Goal: Information Seeking & Learning: Compare options

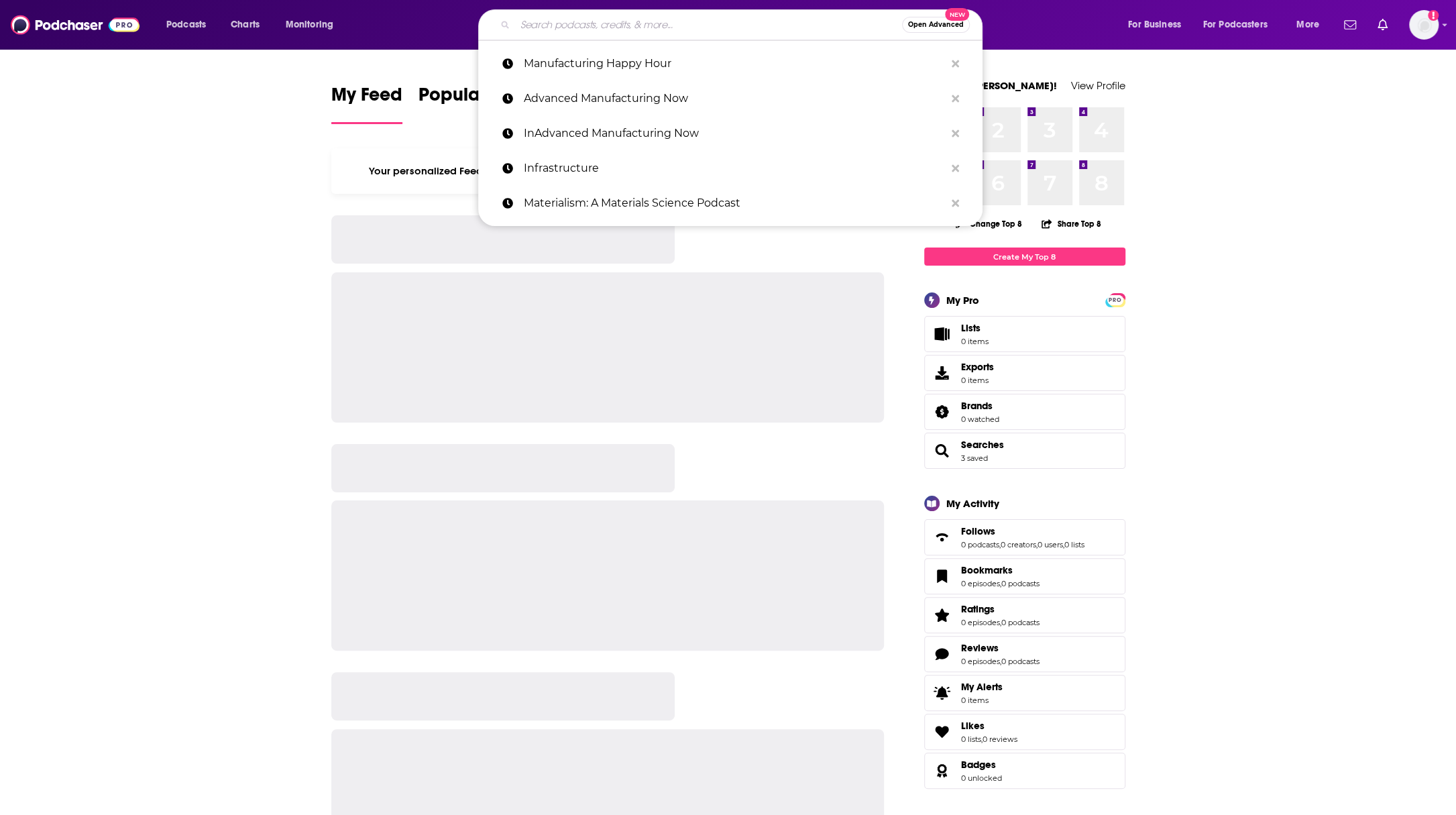
drag, startPoint x: 0, startPoint y: 0, endPoint x: 641, endPoint y: 22, distance: 641.4
click at [641, 22] on input "Search podcasts, credits, & more..." at bounding box center [708, 24] width 387 height 21
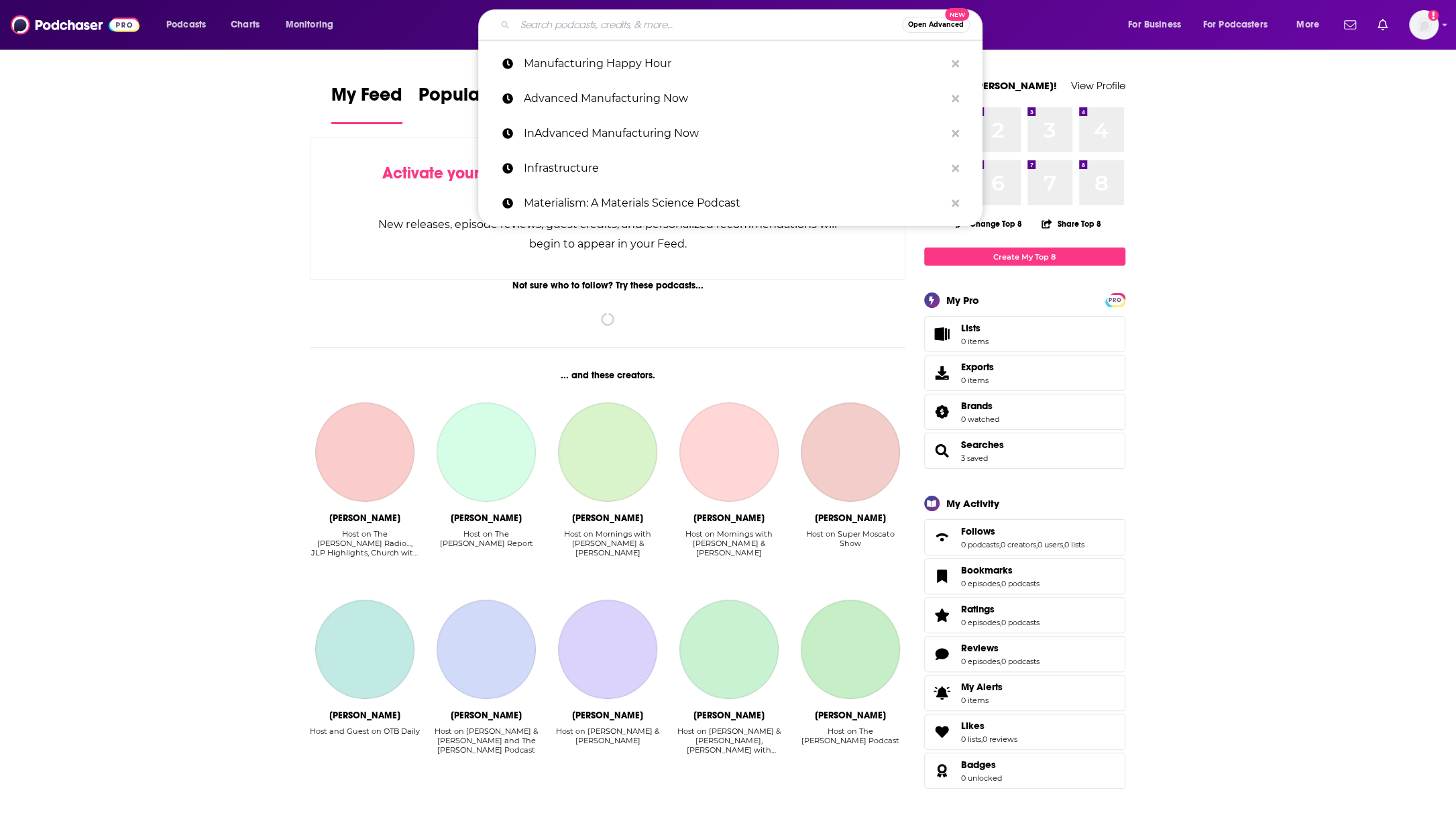
paste input "Fiber for Breakfast with [PERSON_NAME]"
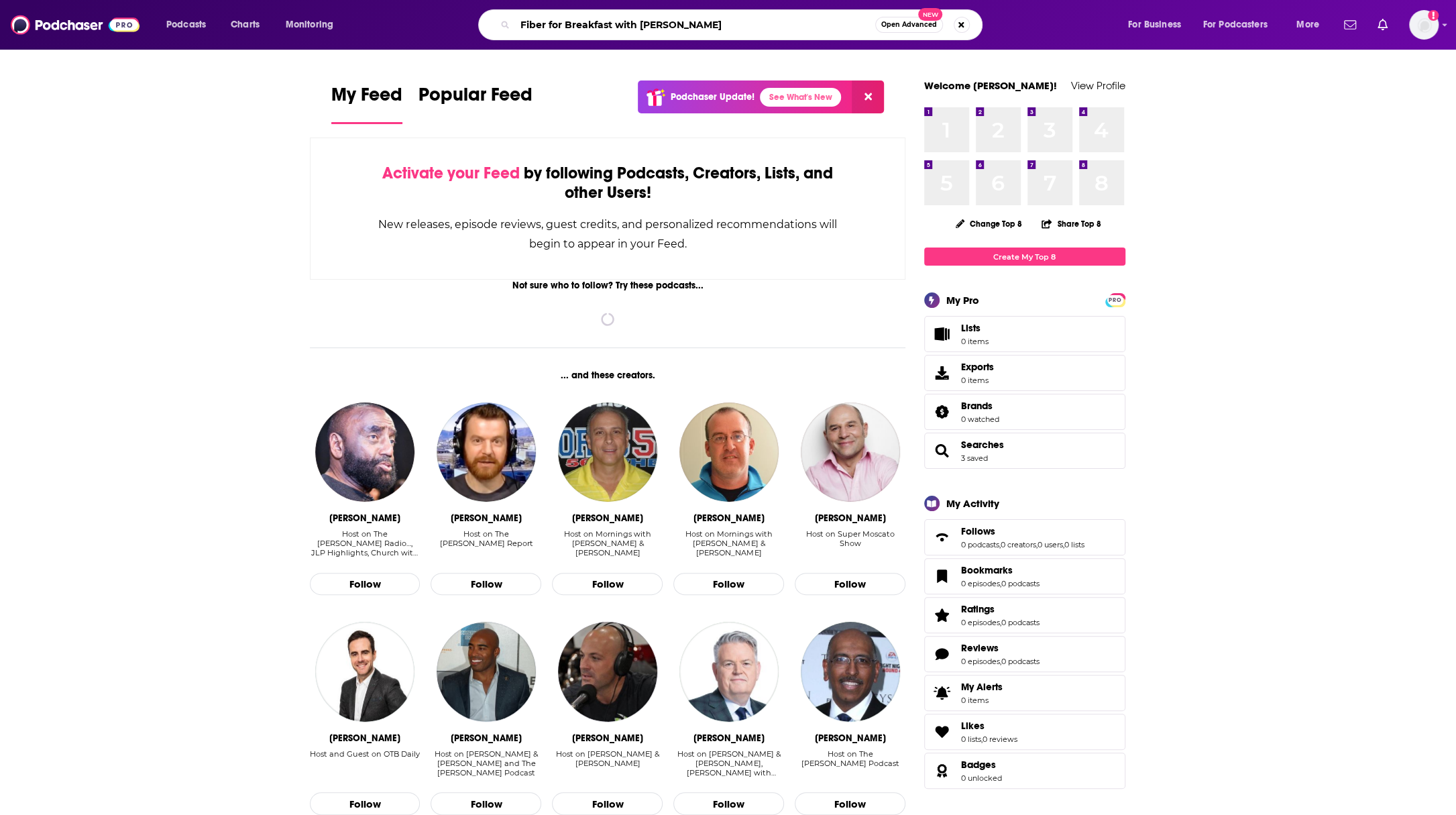
type input "Fiber for Breakfast with [PERSON_NAME]"
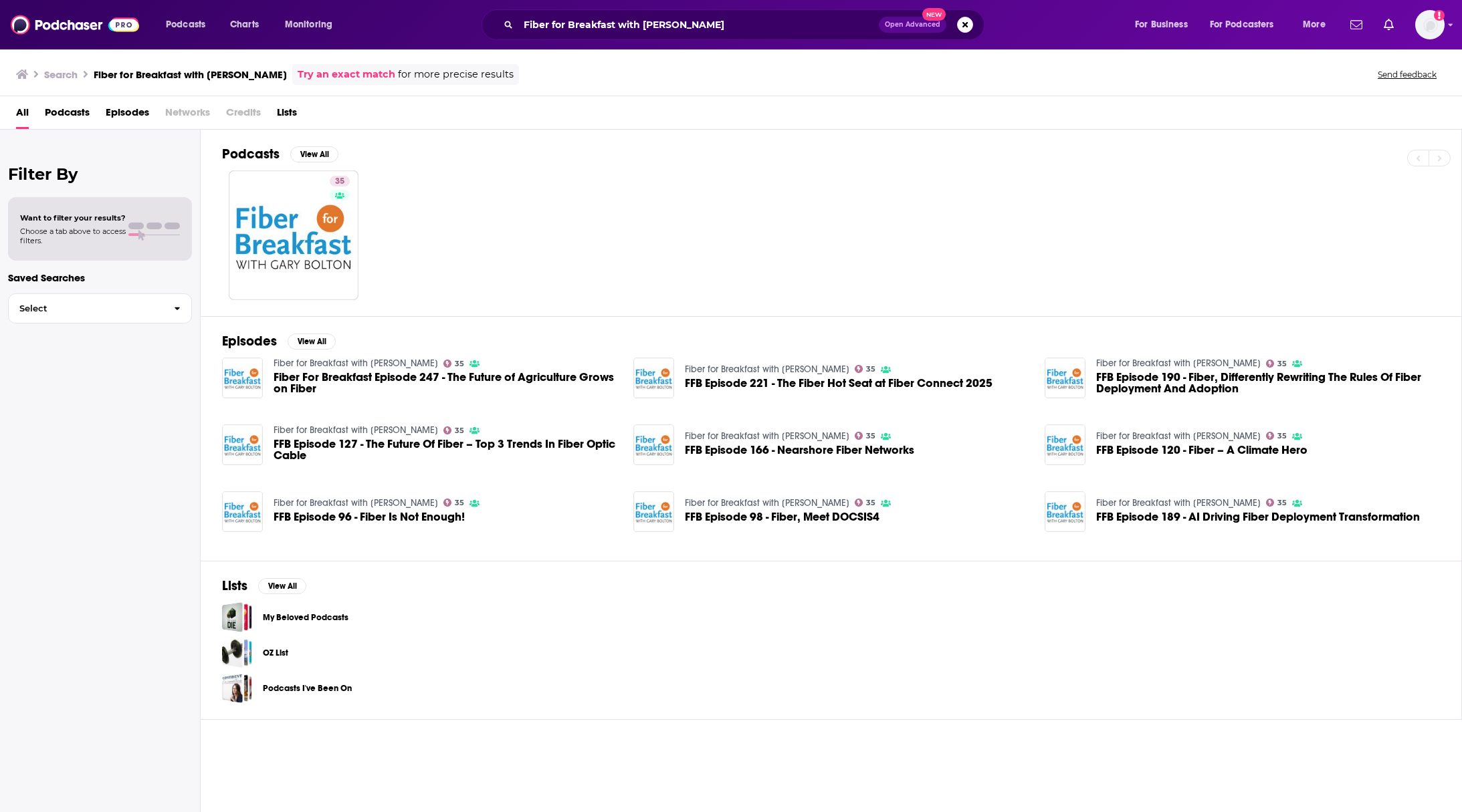
click at [336, 379] on span "Fiber For Breakfast Episode 247 - The Future of Agriculture Grows on Fiber" at bounding box center [446, 383] width 344 height 23
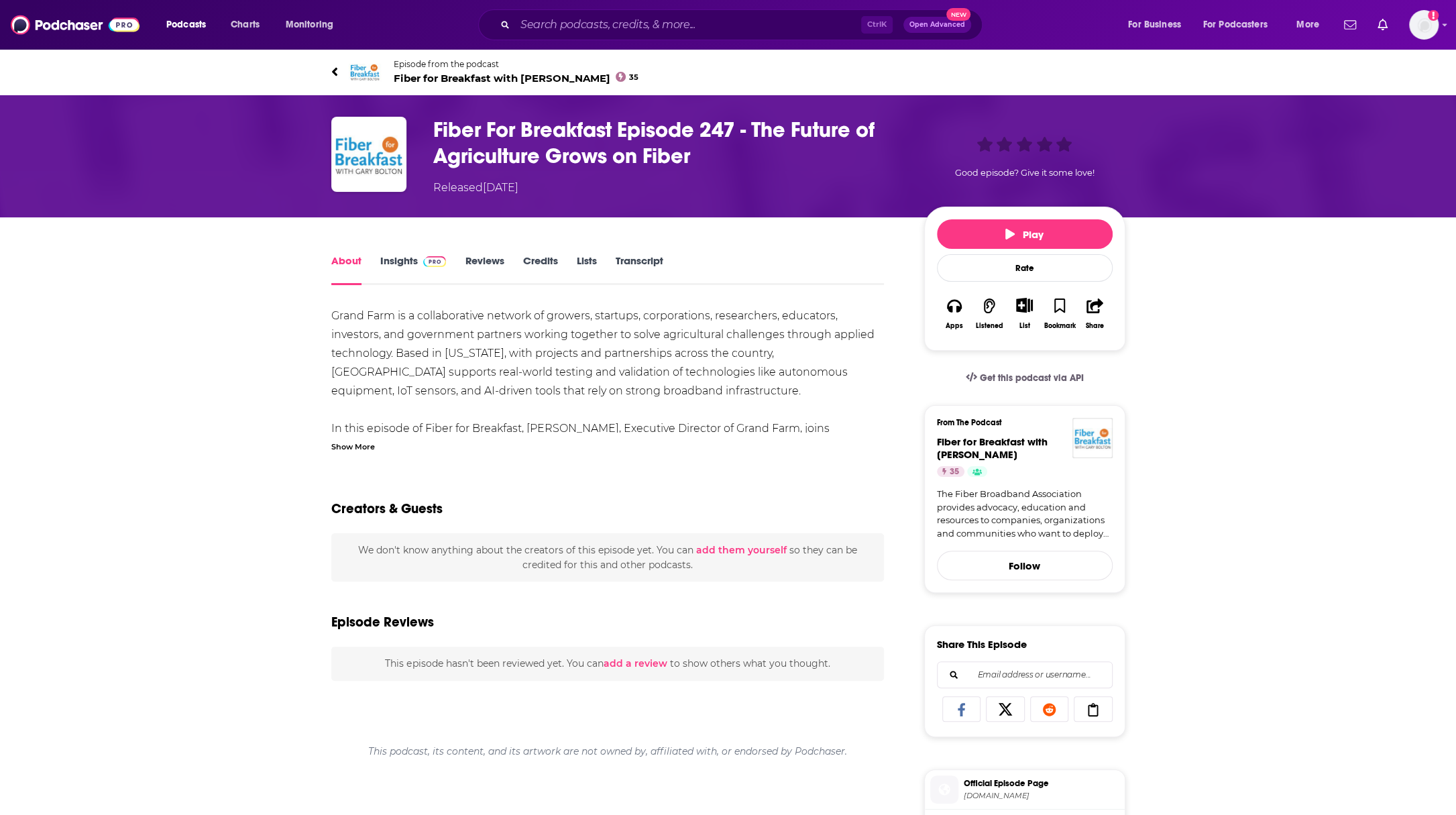
click at [400, 259] on link "Insights" at bounding box center [413, 270] width 66 height 31
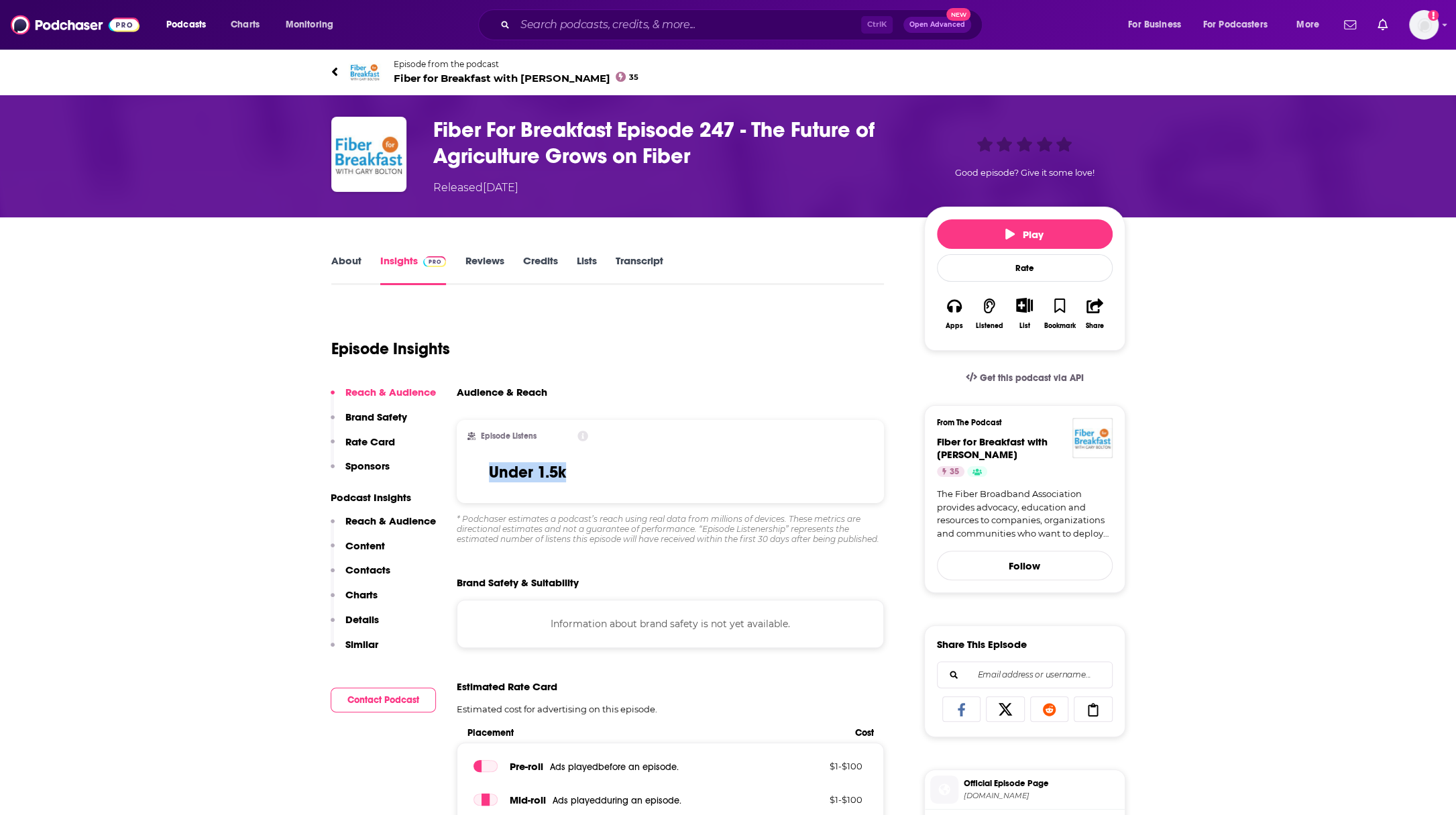
drag, startPoint x: 571, startPoint y: 473, endPoint x: 486, endPoint y: 473, distance: 85.0
click at [486, 473] on div "Episode Listens Under 1.5k" at bounding box center [528, 461] width 121 height 61
click at [416, 520] on p "Reach & Audience" at bounding box center [390, 521] width 90 height 12
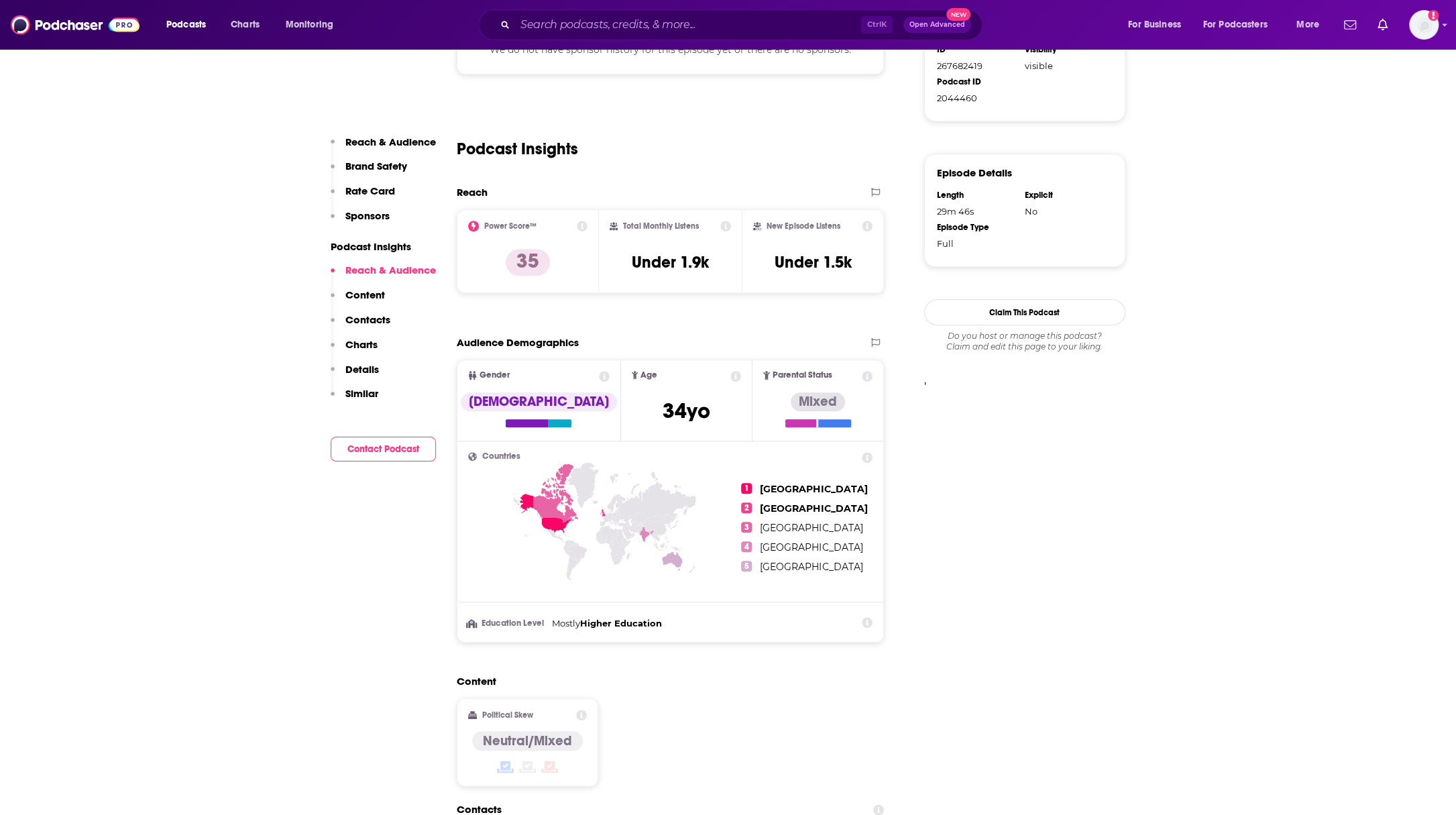
scroll to position [885, 0]
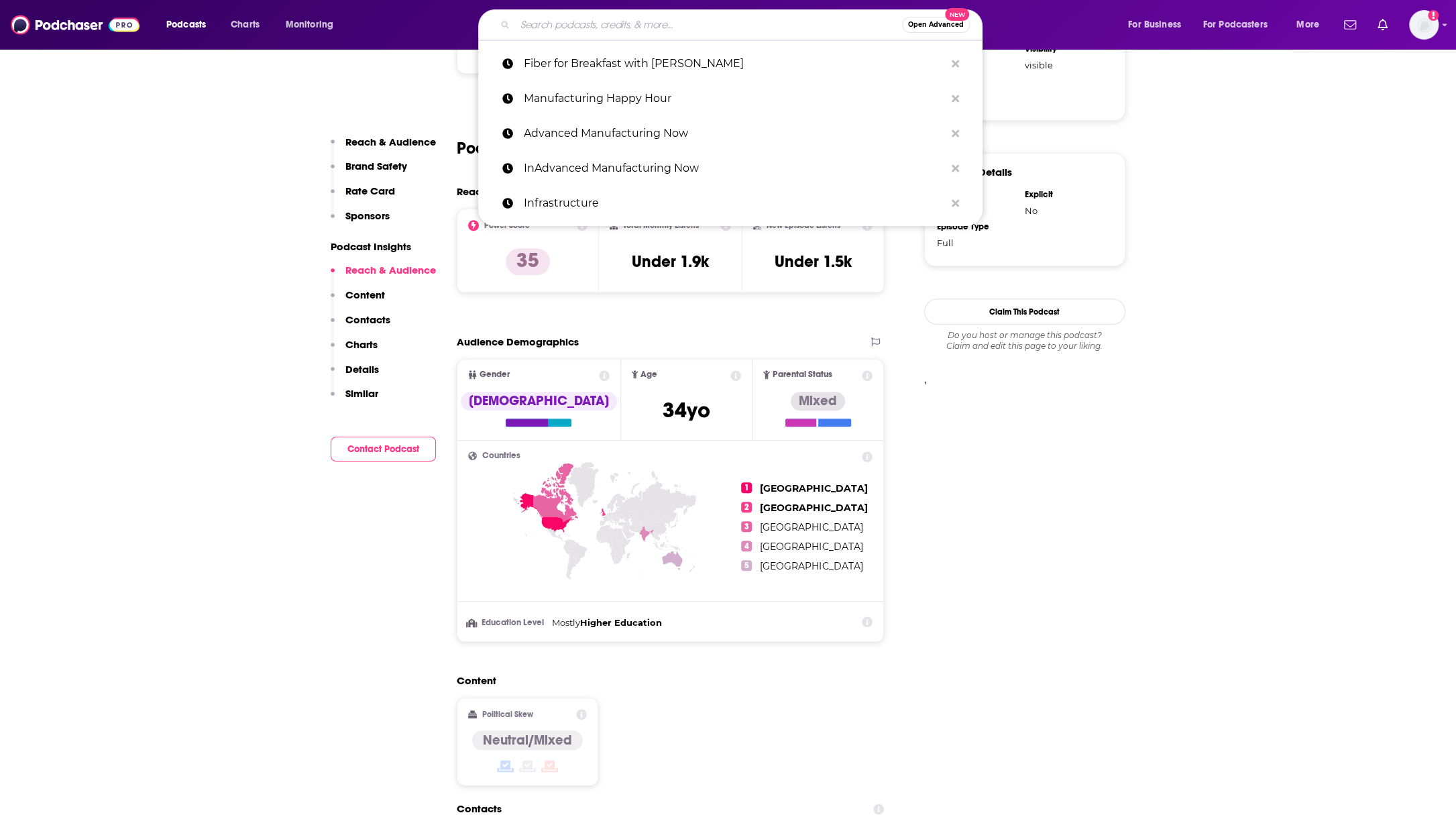
click at [608, 25] on input "Search podcasts, credits, & more..." at bounding box center [708, 24] width 387 height 21
paste input "Light Reading – The Divide:"
type input "Light Reading – The Divide:"
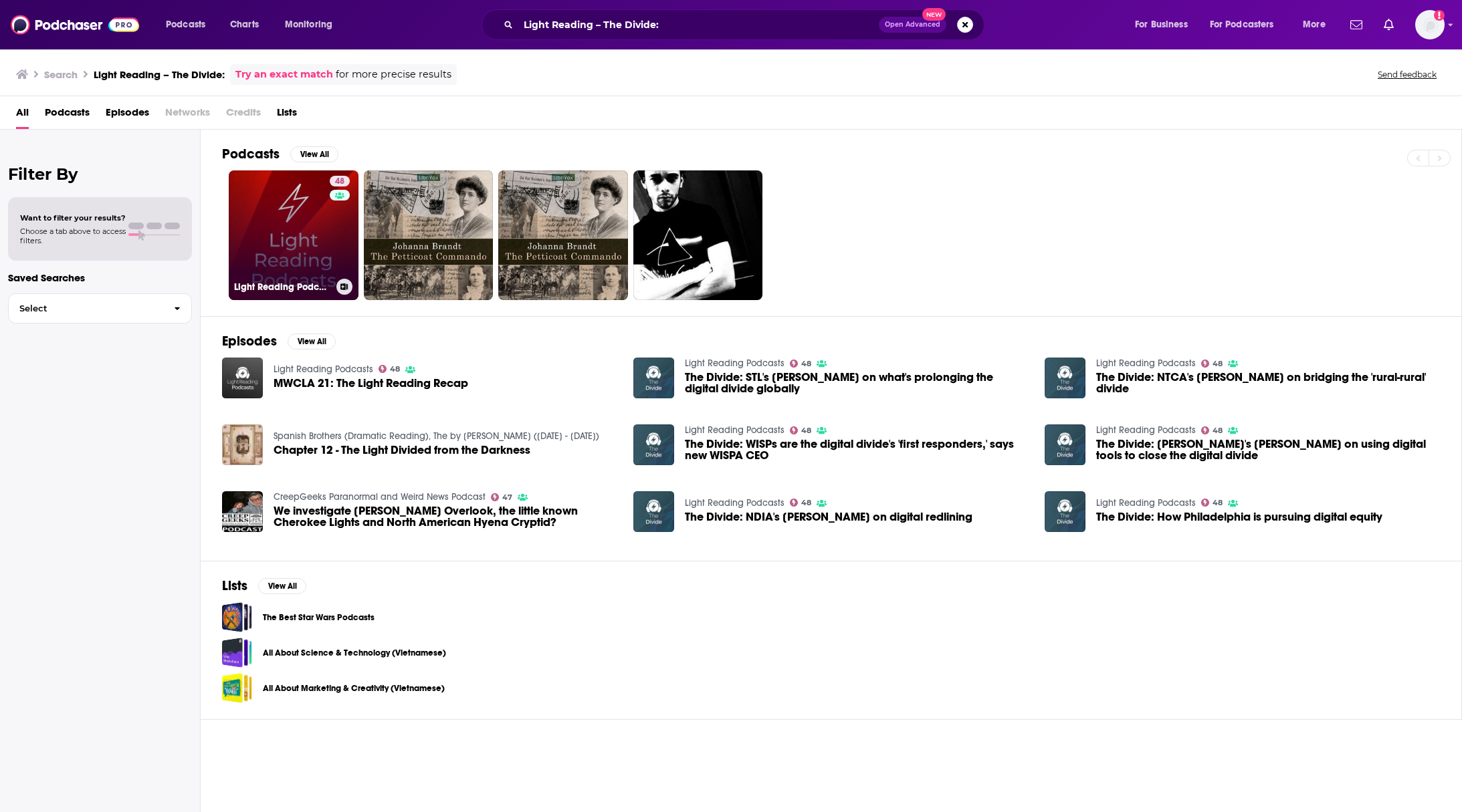
click at [296, 206] on link "48 Light Reading Podcasts" at bounding box center [294, 235] width 130 height 130
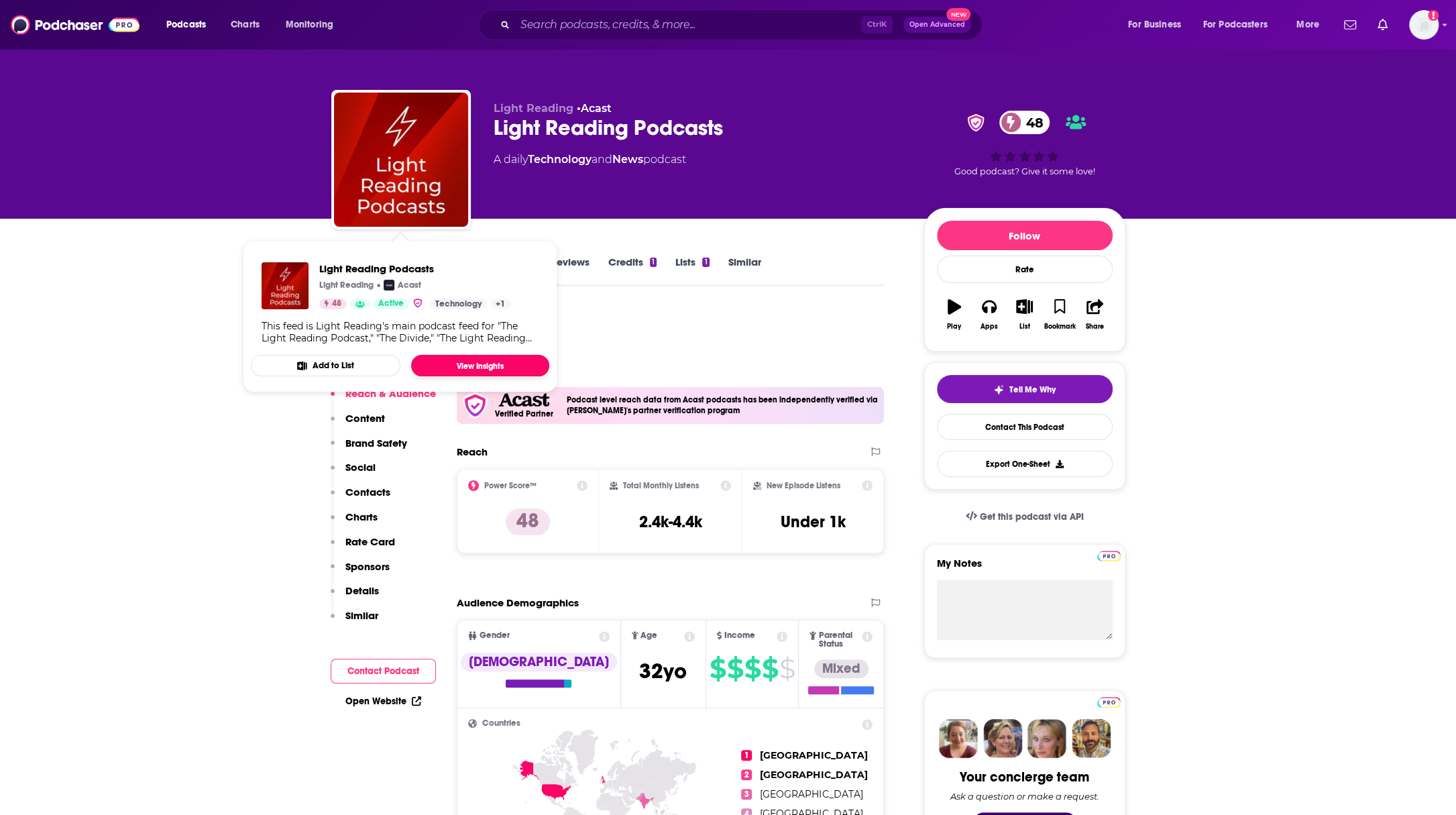
click at [446, 362] on link "View Insights" at bounding box center [480, 365] width 138 height 21
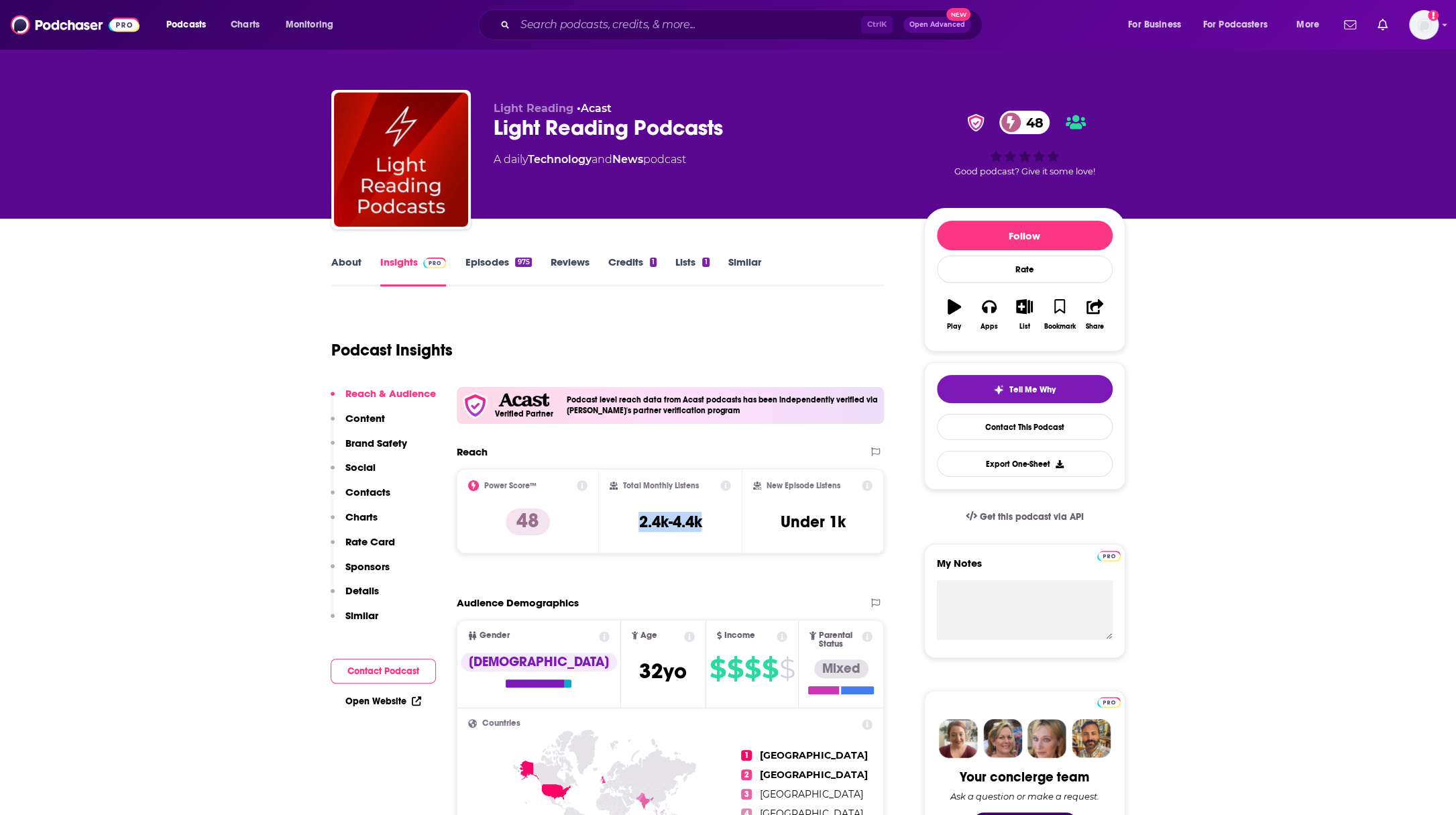
drag, startPoint x: 707, startPoint y: 522, endPoint x: 632, endPoint y: 521, distance: 75.0
click at [632, 521] on div "Total Monthly Listens 2.4k-4.4k" at bounding box center [670, 511] width 121 height 61
copy h3 "2.4k-4.4k"
click at [625, 26] on input "Search podcasts, credits, & more..." at bounding box center [688, 24] width 346 height 21
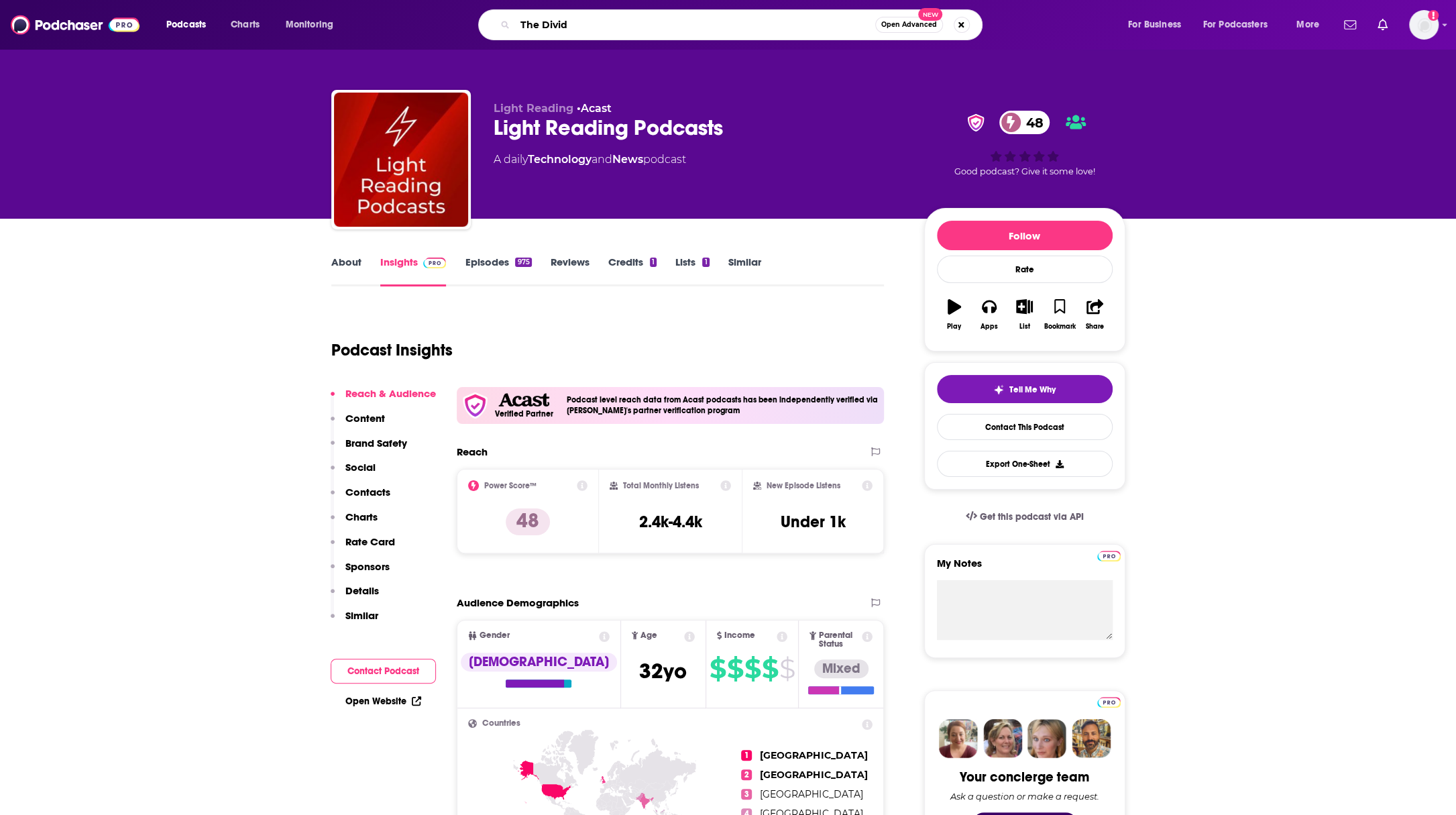
type input "The Divide"
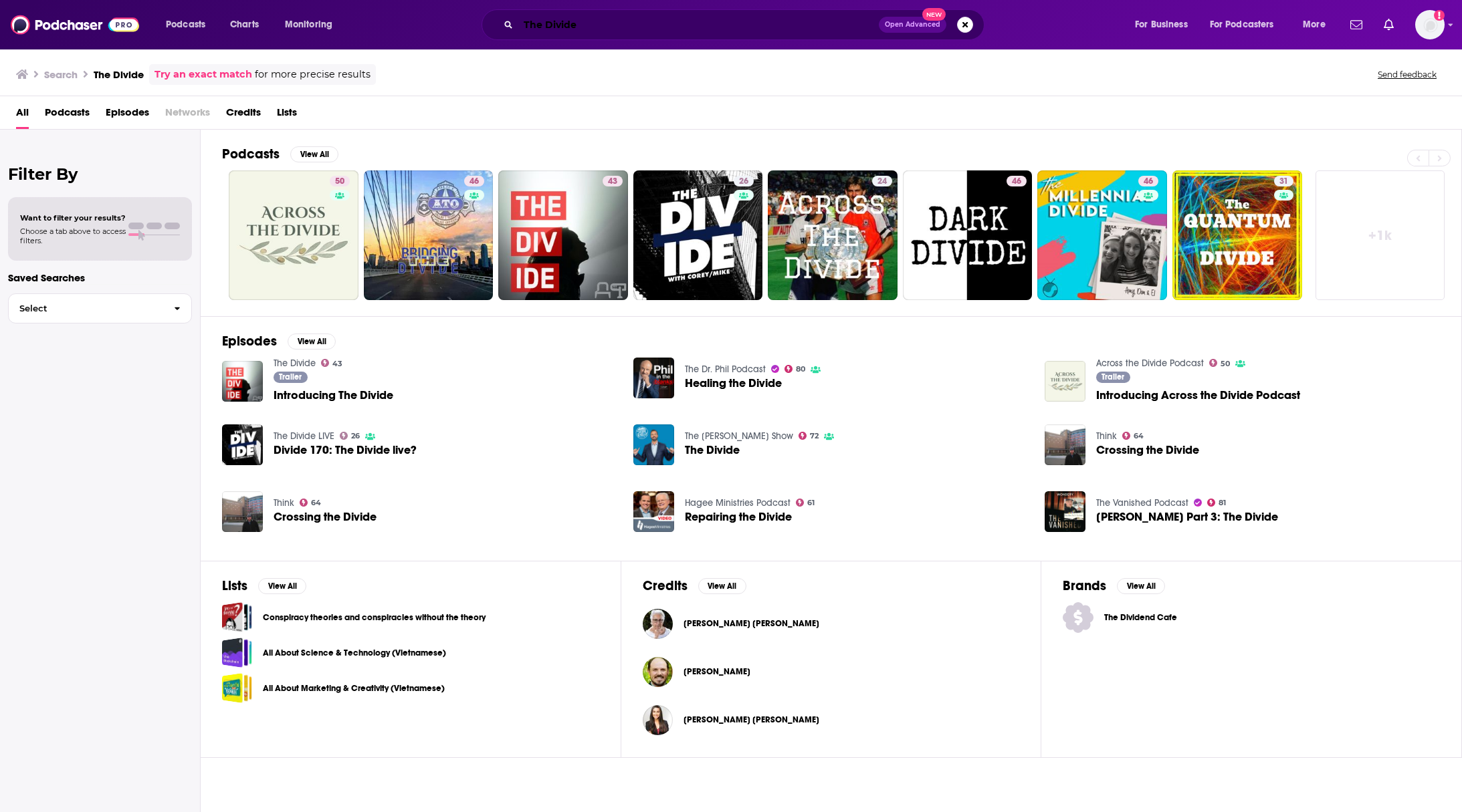
click at [609, 18] on input "The Divide" at bounding box center [699, 24] width 360 height 21
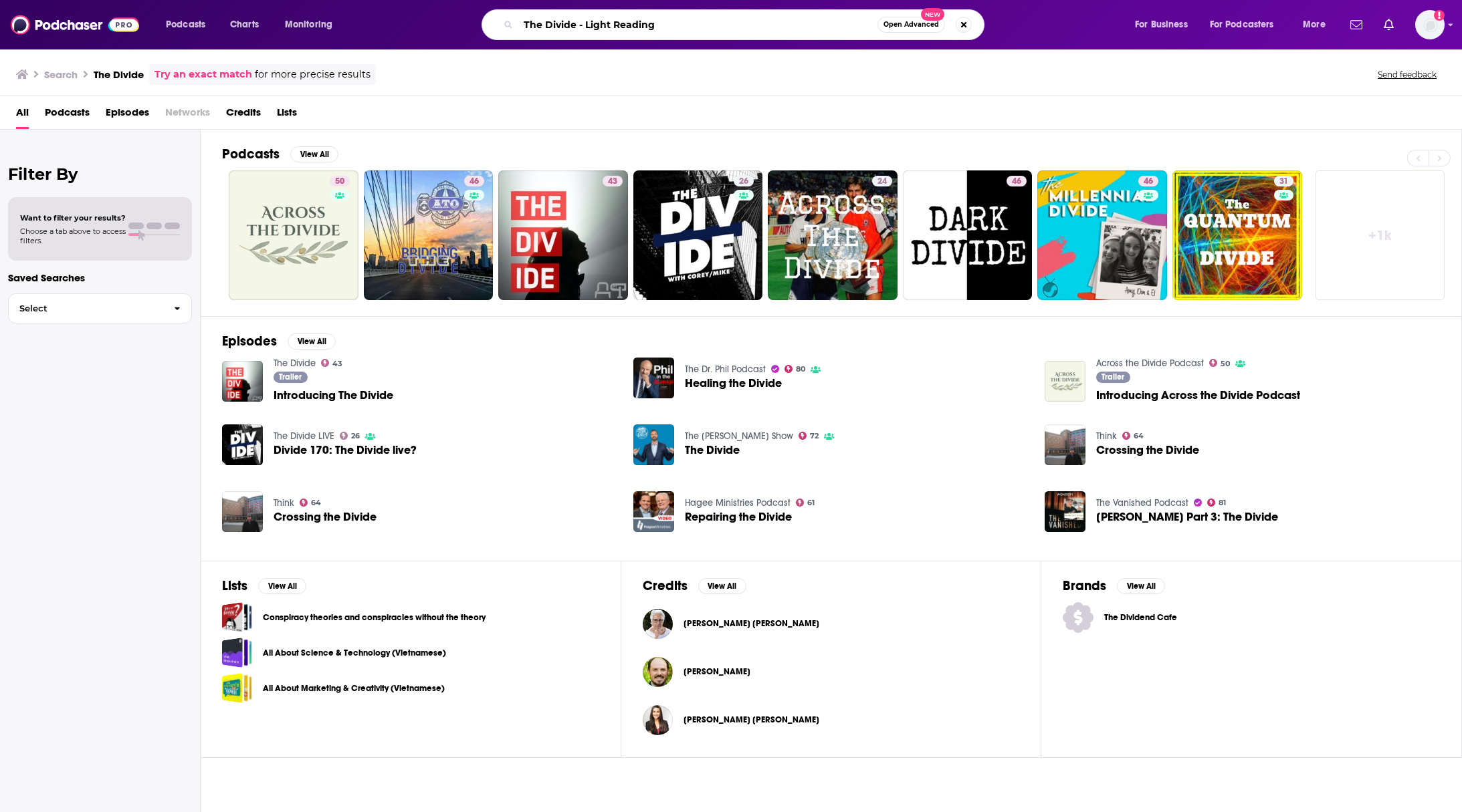
type input "The Divide - Light Reading"
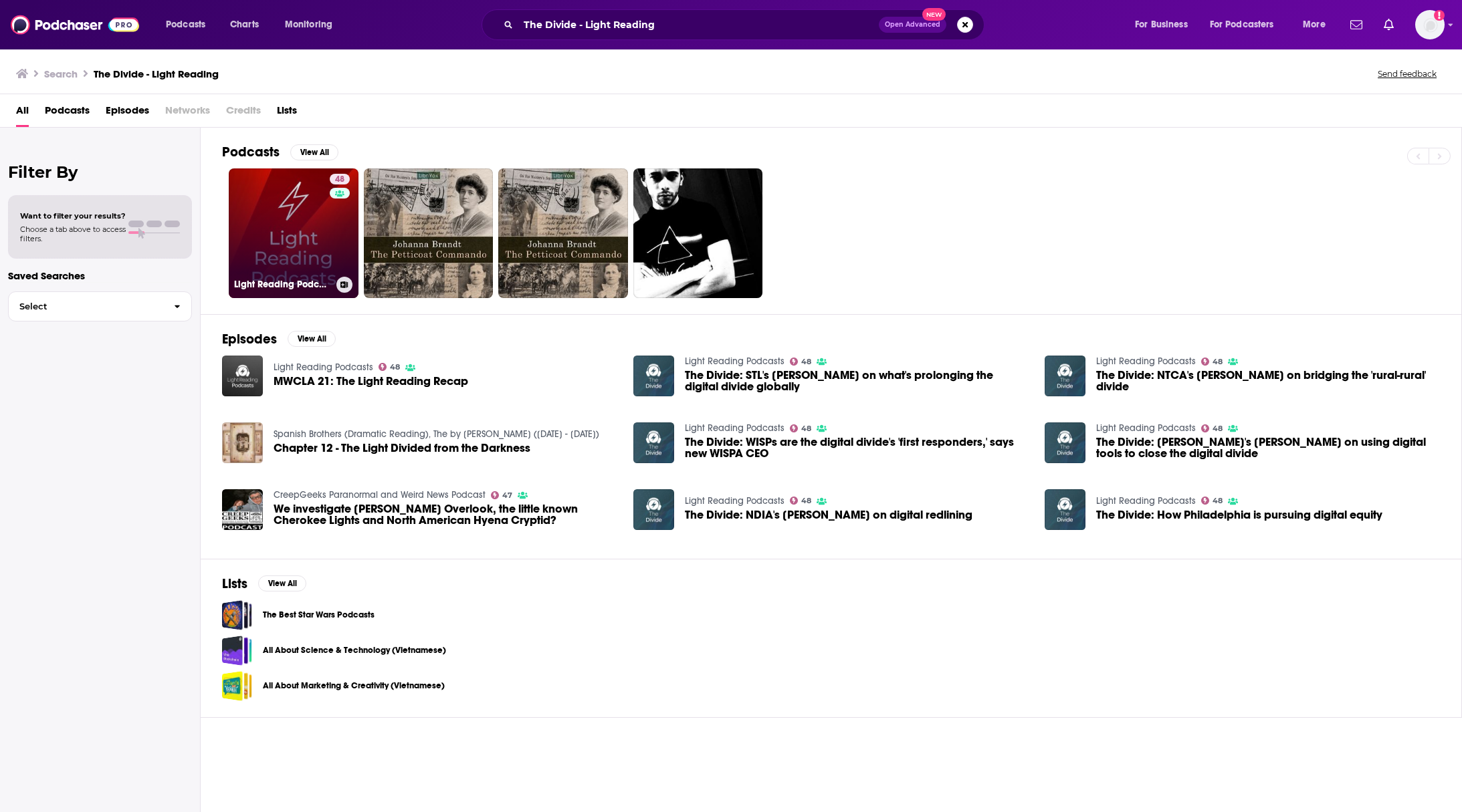
click at [283, 245] on link "48 Light Reading Podcasts" at bounding box center [294, 233] width 130 height 130
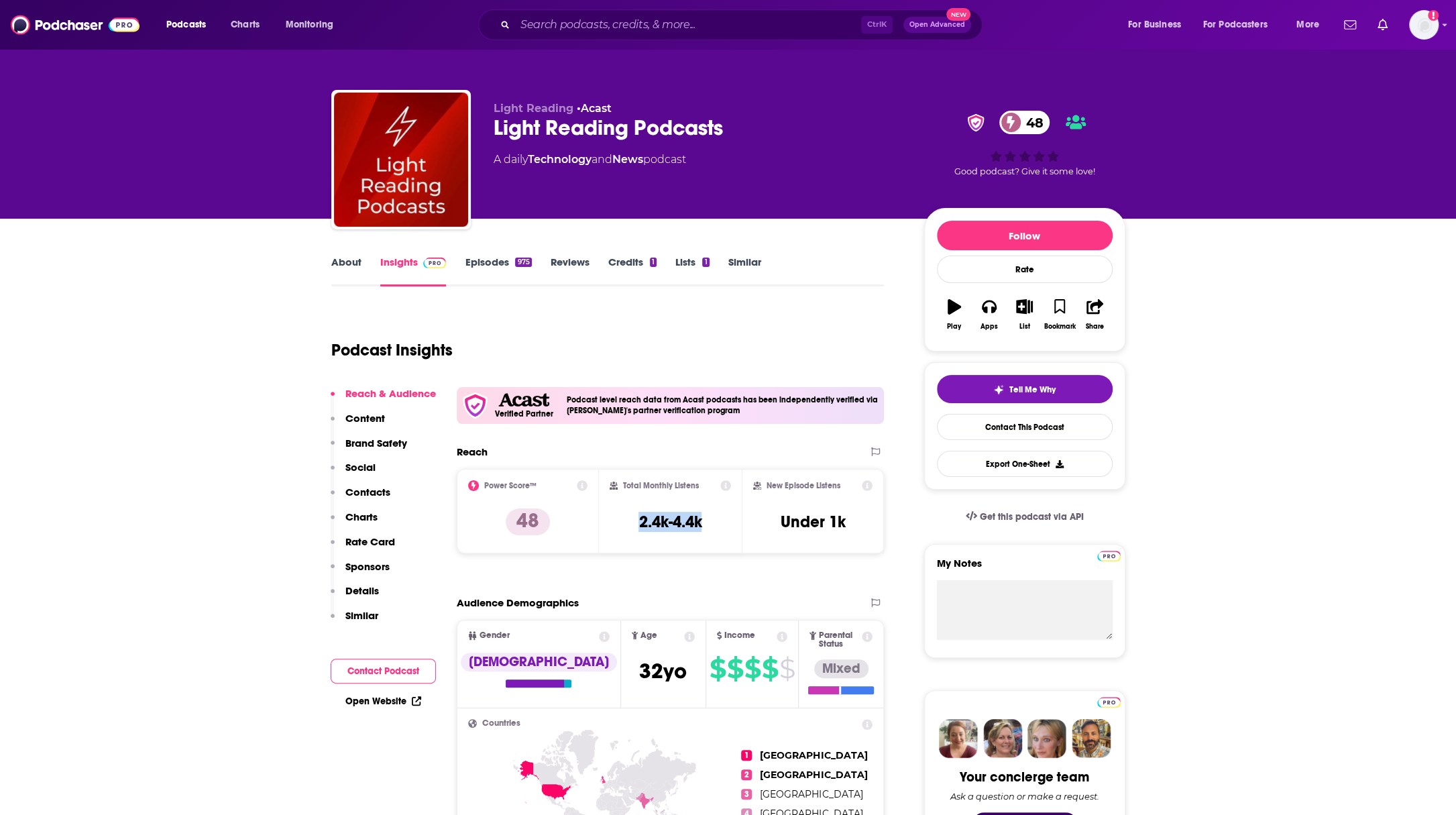
drag, startPoint x: 712, startPoint y: 523, endPoint x: 636, endPoint y: 522, distance: 76.0
click at [636, 522] on div "Total Monthly Listens 2.4k-4.4k" at bounding box center [670, 511] width 121 height 61
copy h3 "2.4k-4.4k"
drag, startPoint x: 538, startPoint y: 23, endPoint x: 546, endPoint y: 22, distance: 8.1
click at [538, 23] on input "Search podcasts, credits, & more..." at bounding box center [689, 24] width 346 height 21
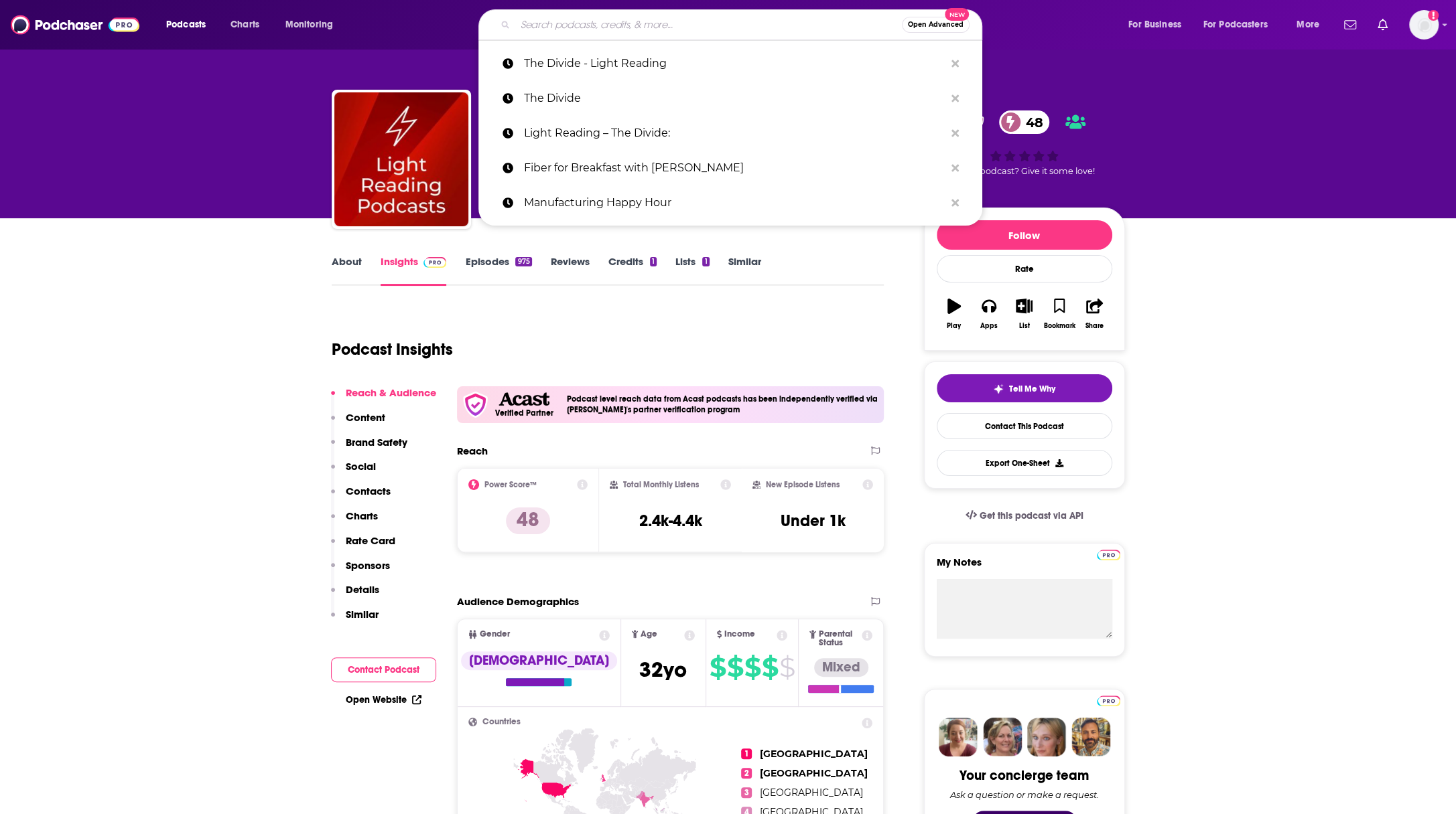
paste input "The Data Center Frontier Show"
type input "The Data Center Frontier Show"
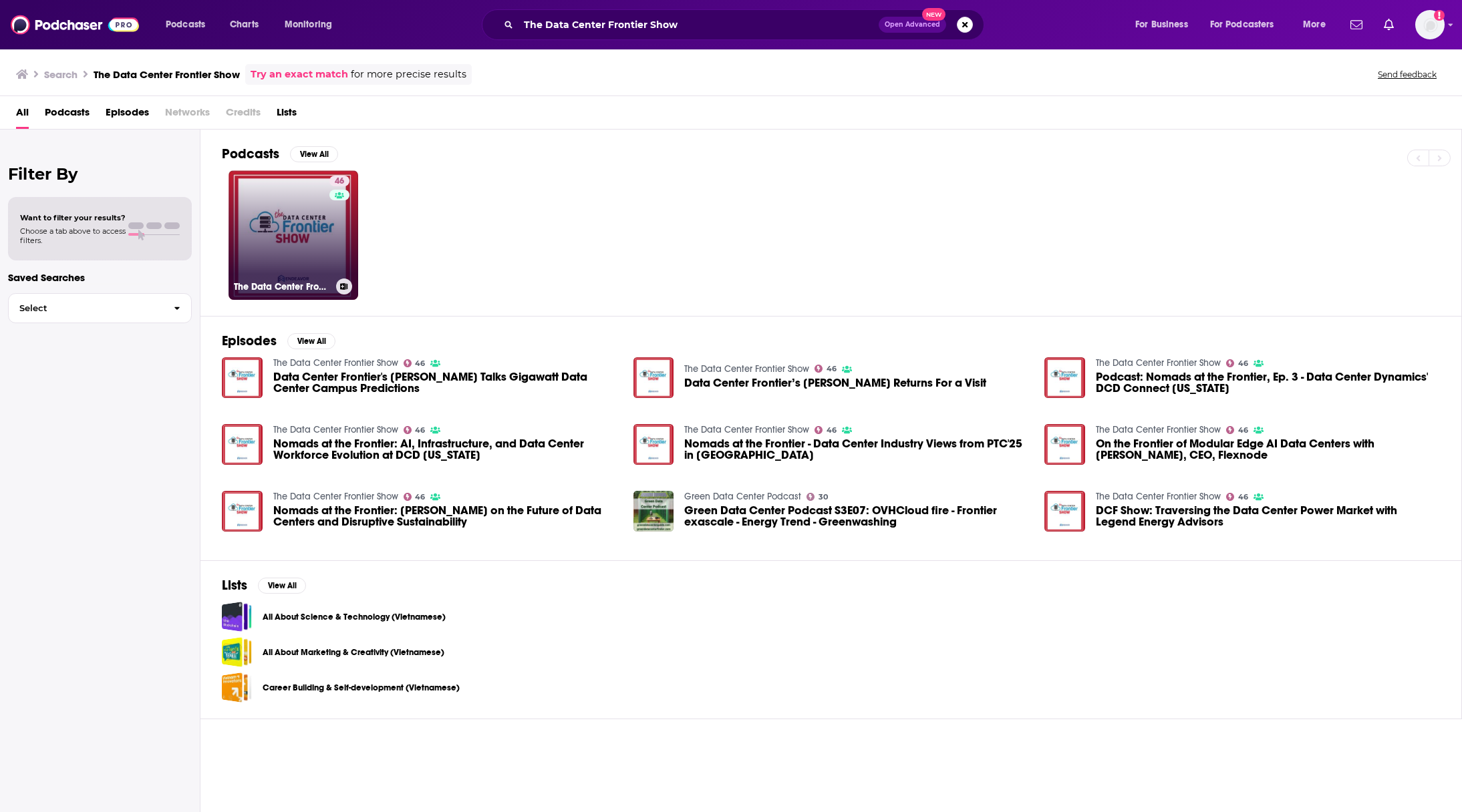
click at [286, 229] on link "46 The Data Center Frontier Show" at bounding box center [293, 235] width 130 height 130
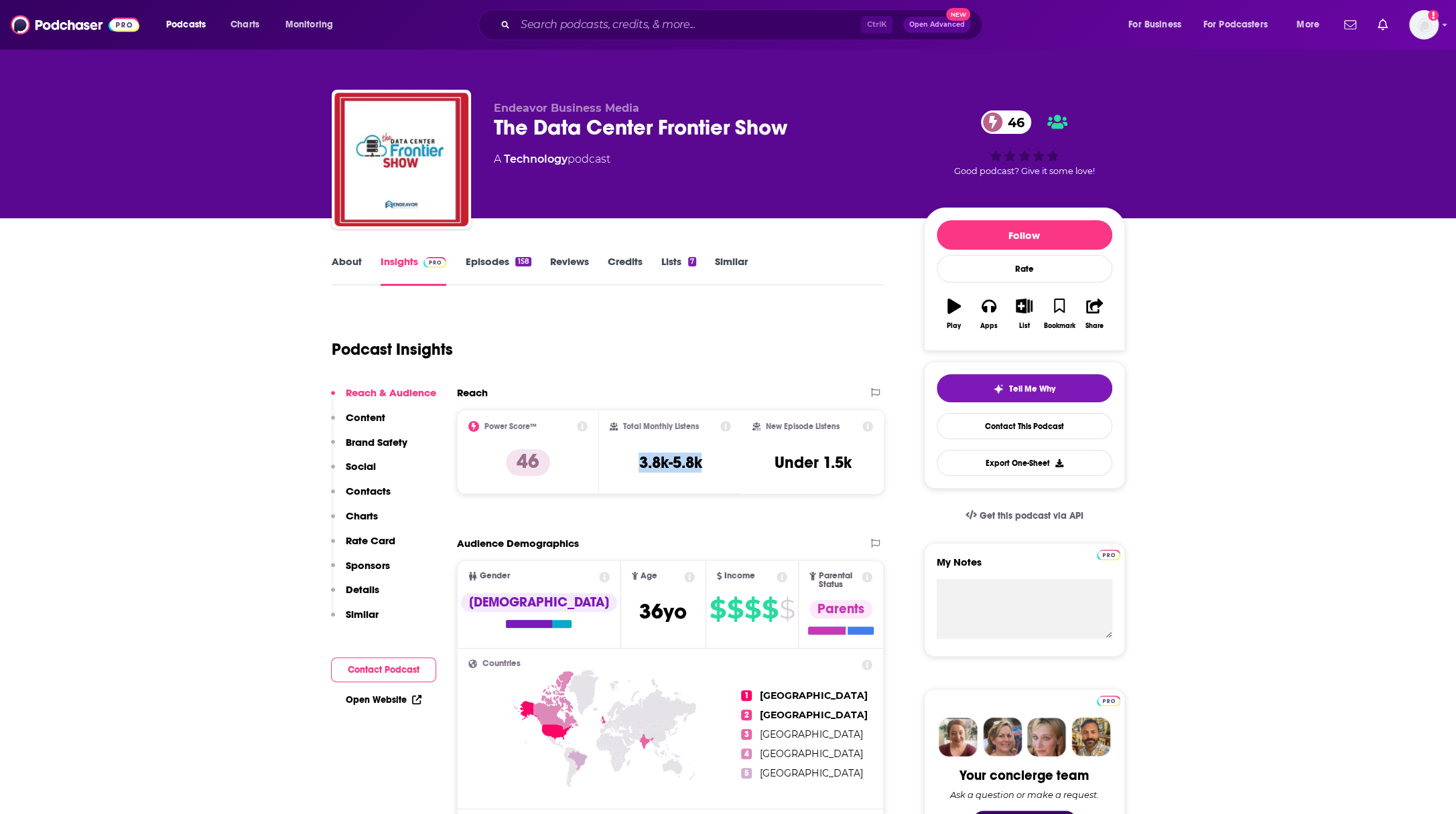
drag, startPoint x: 708, startPoint y: 458, endPoint x: 636, endPoint y: 459, distance: 72.0
click at [636, 459] on div "Total Monthly Listens 3.8k-5.8k" at bounding box center [670, 452] width 121 height 61
copy h3 "3.8k-5.8k"
click at [588, 19] on input "Search podcasts, credits, & more..." at bounding box center [688, 24] width 346 height 21
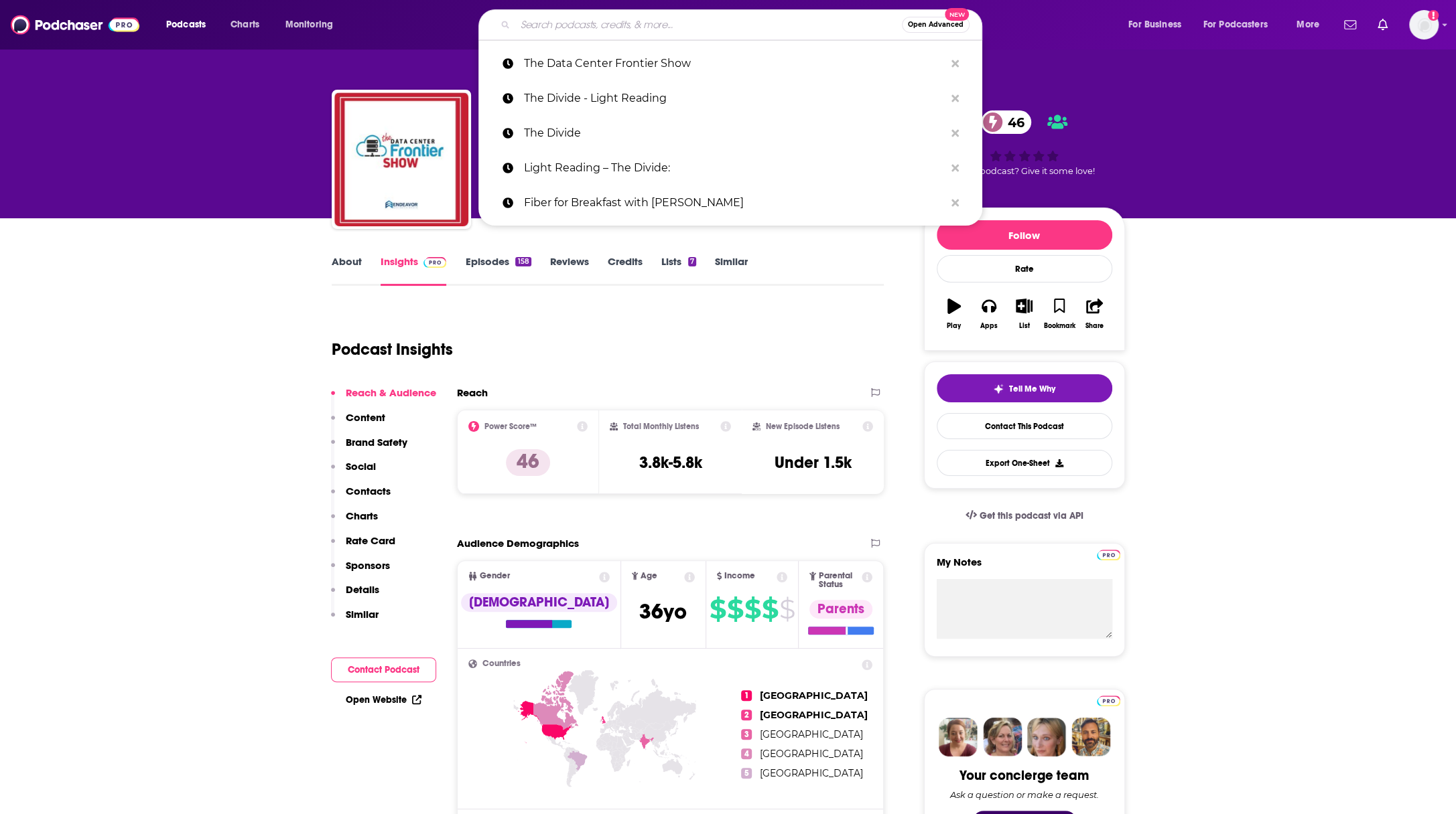
paste input "Heavy Networking:"
type input "Heavy Networking:"
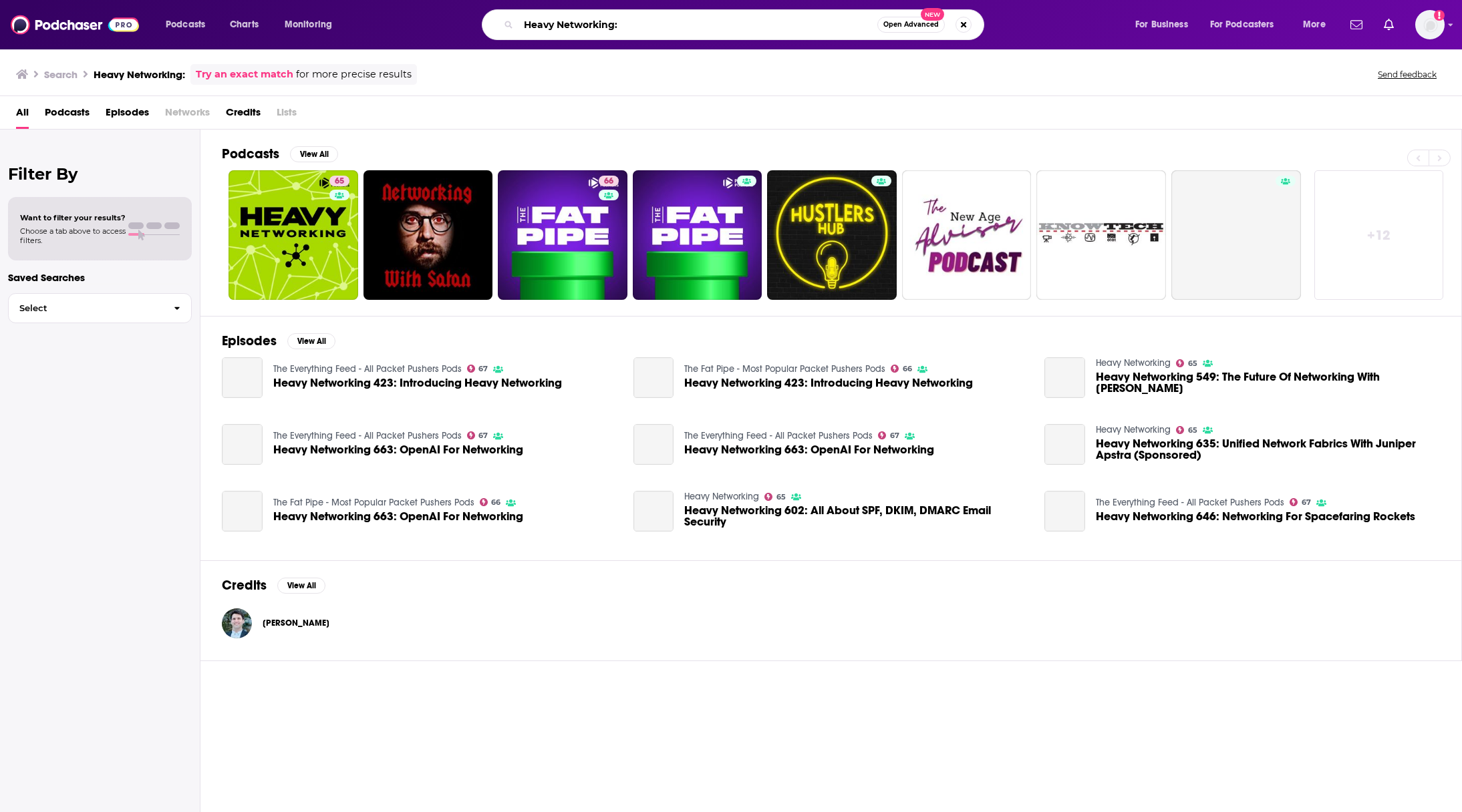
click at [660, 27] on input "Heavy Networking:" at bounding box center [698, 24] width 359 height 21
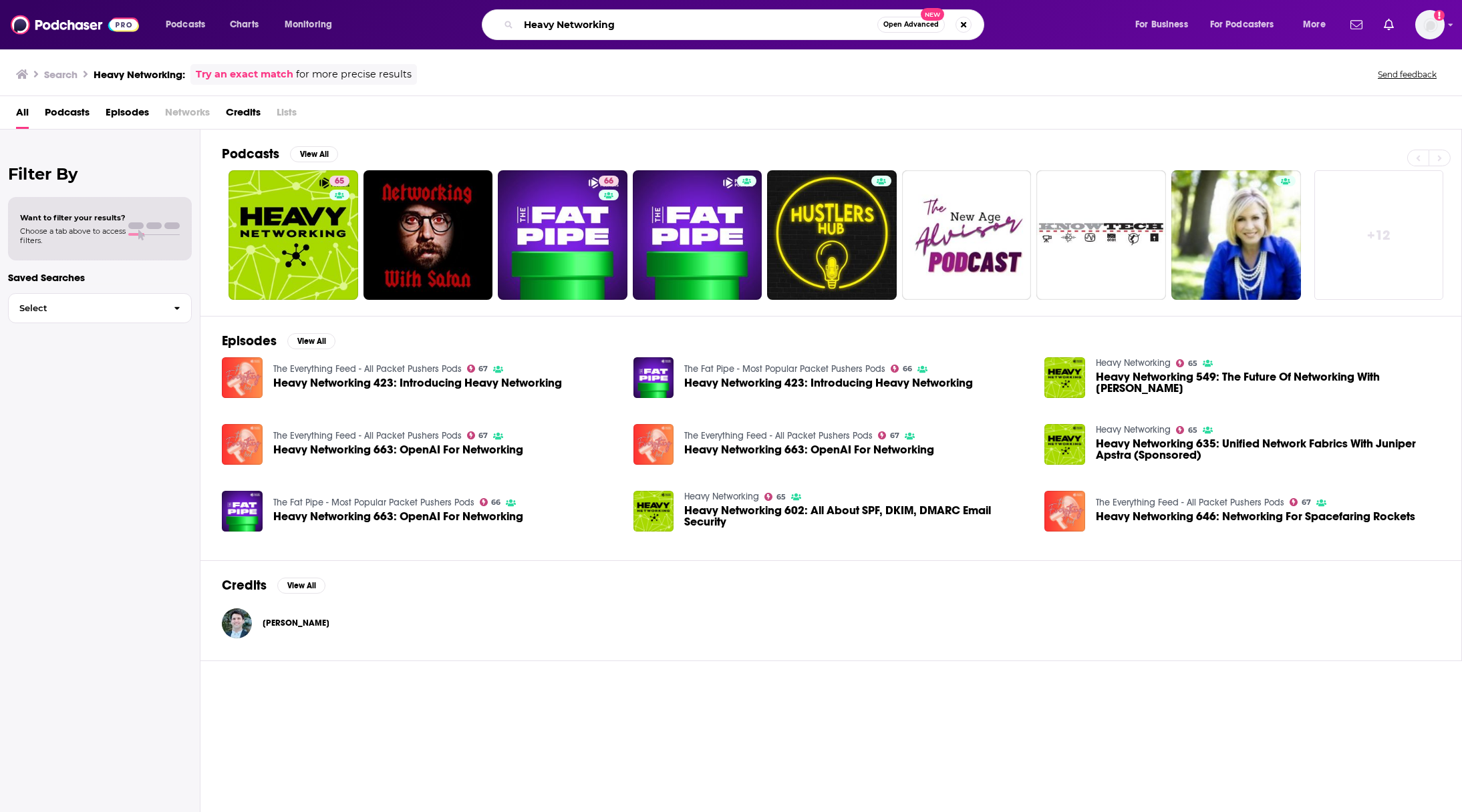
type input "Heavy Networking"
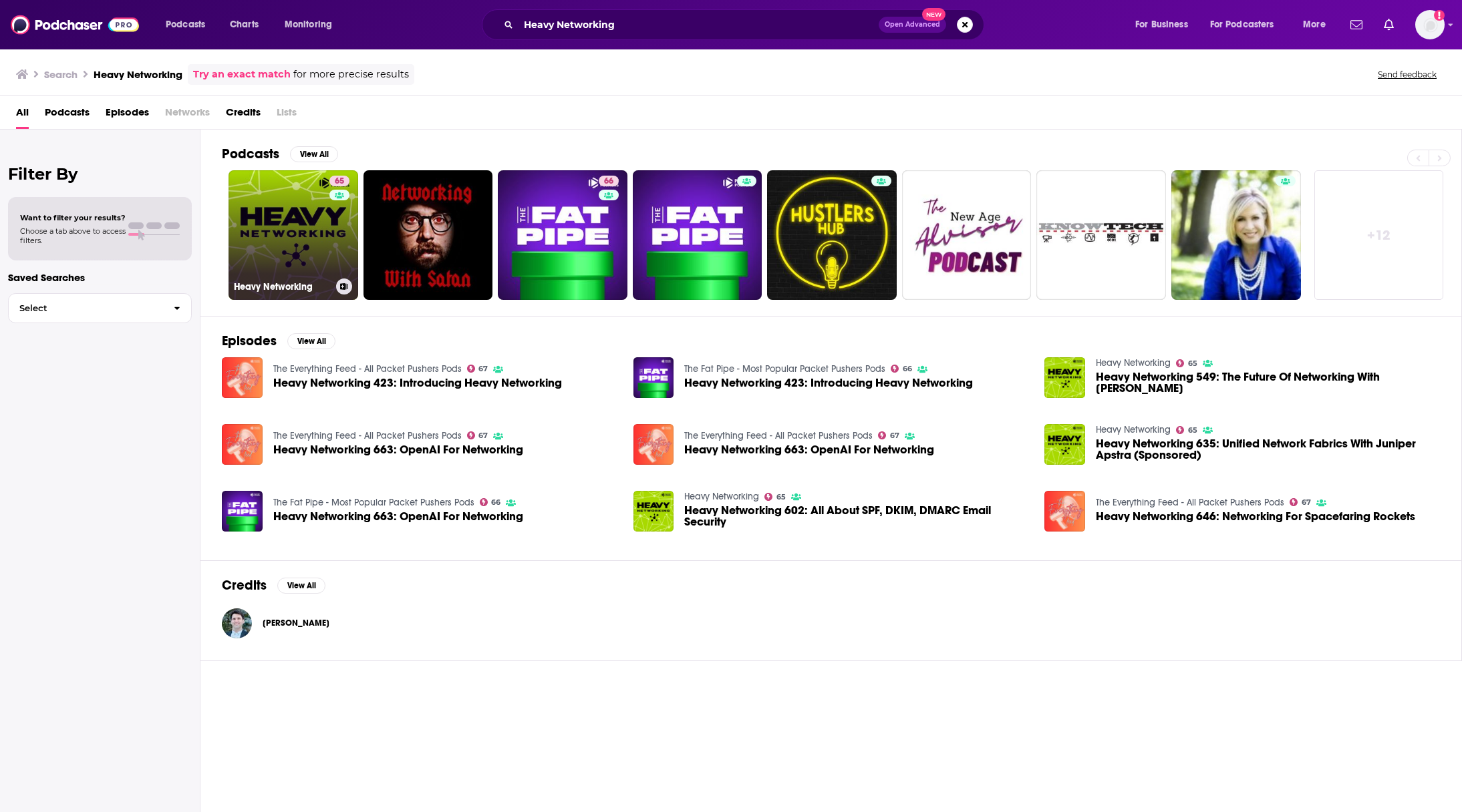
click at [303, 237] on link "65 Heavy Networking" at bounding box center [293, 235] width 130 height 130
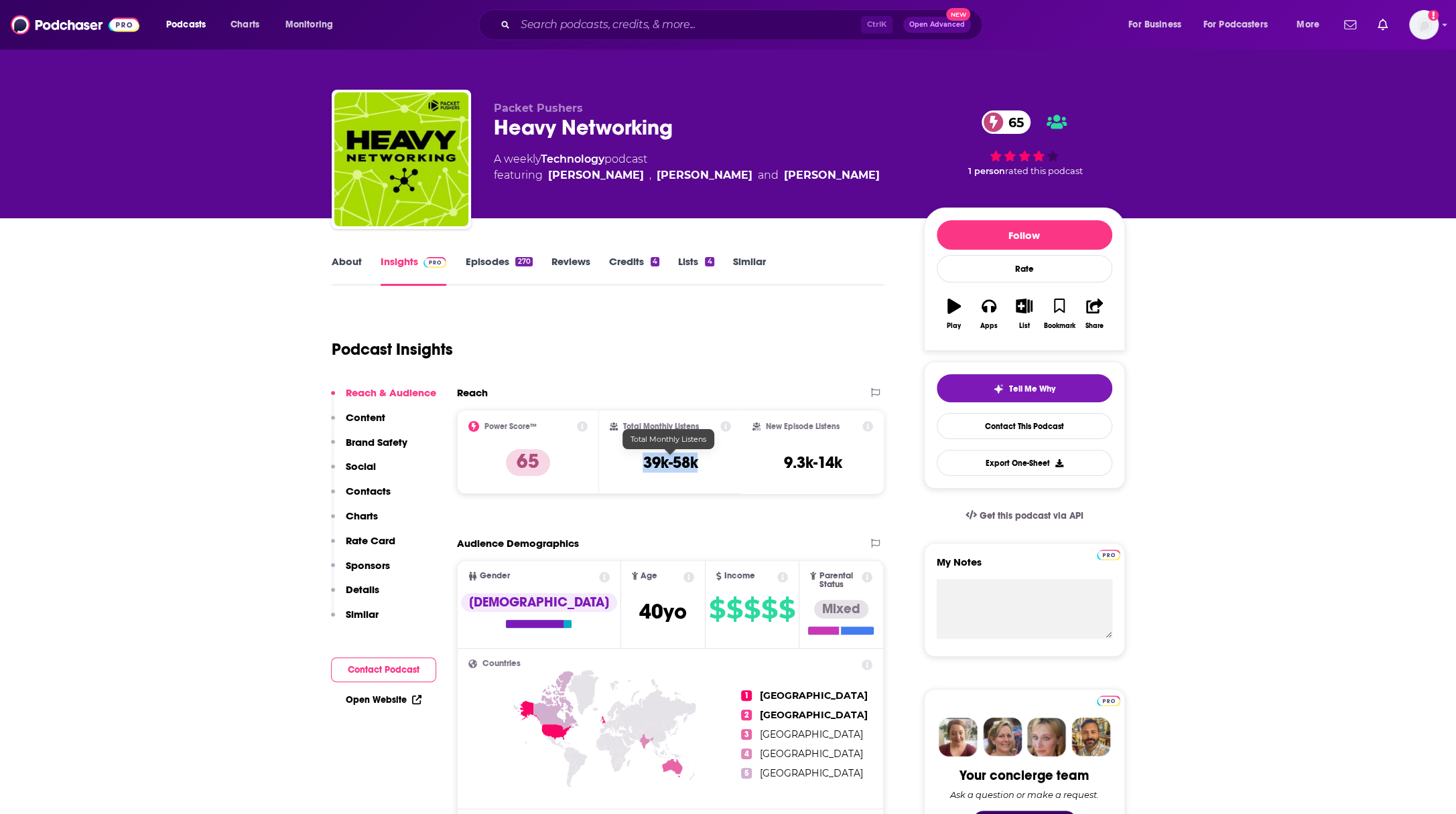
drag, startPoint x: 707, startPoint y: 461, endPoint x: 643, endPoint y: 461, distance: 64.0
click at [643, 461] on div "Total Monthly Listens 39k-58k" at bounding box center [670, 452] width 121 height 61
copy h3 "39k-58k"
click at [537, 18] on input "Search podcasts, credits, & more..." at bounding box center [688, 24] width 346 height 21
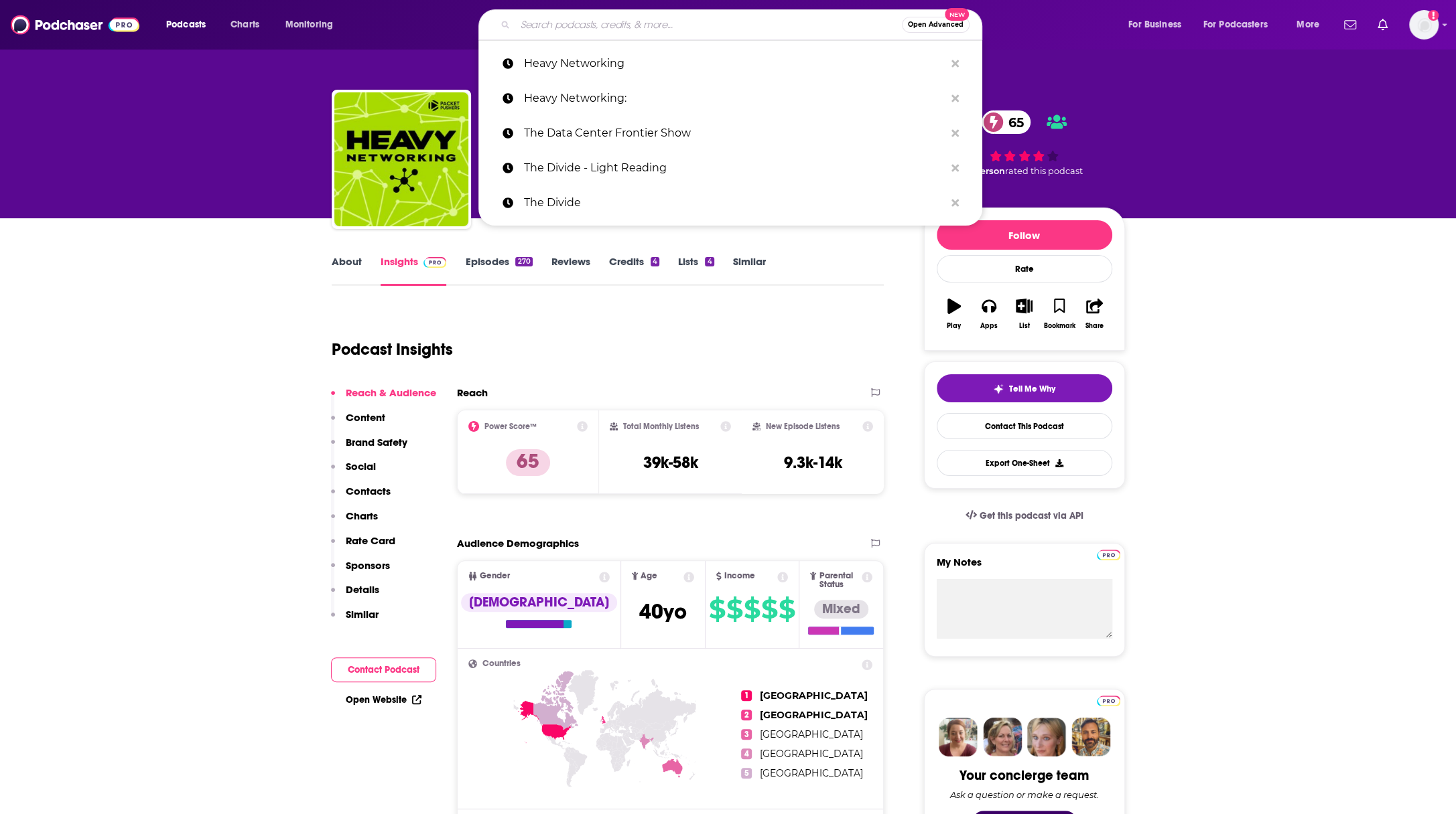
paste input "It Could Happen Here"
type input "It Could Happen Here"
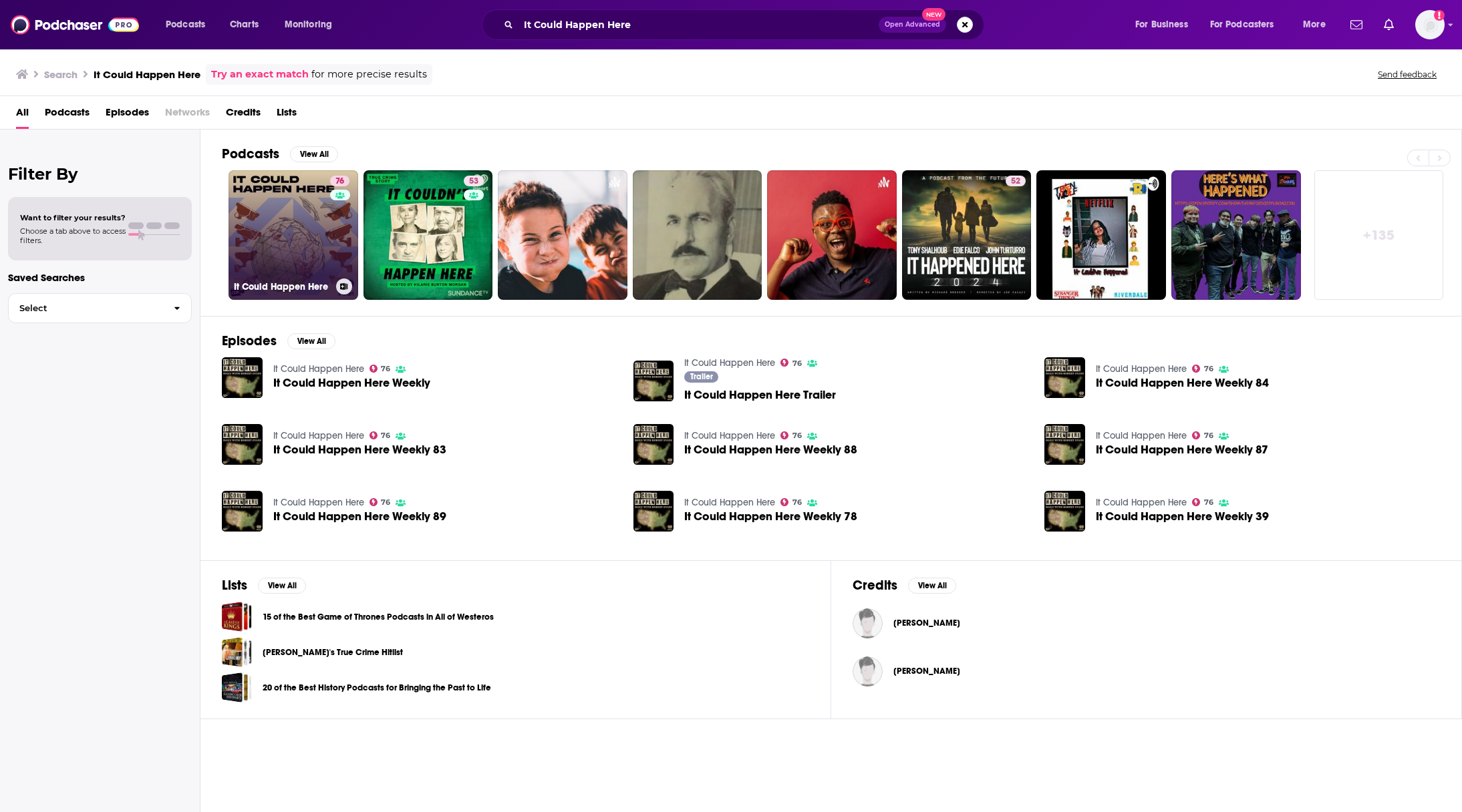
click at [301, 240] on link "76 It Could Happen Here" at bounding box center [293, 235] width 130 height 130
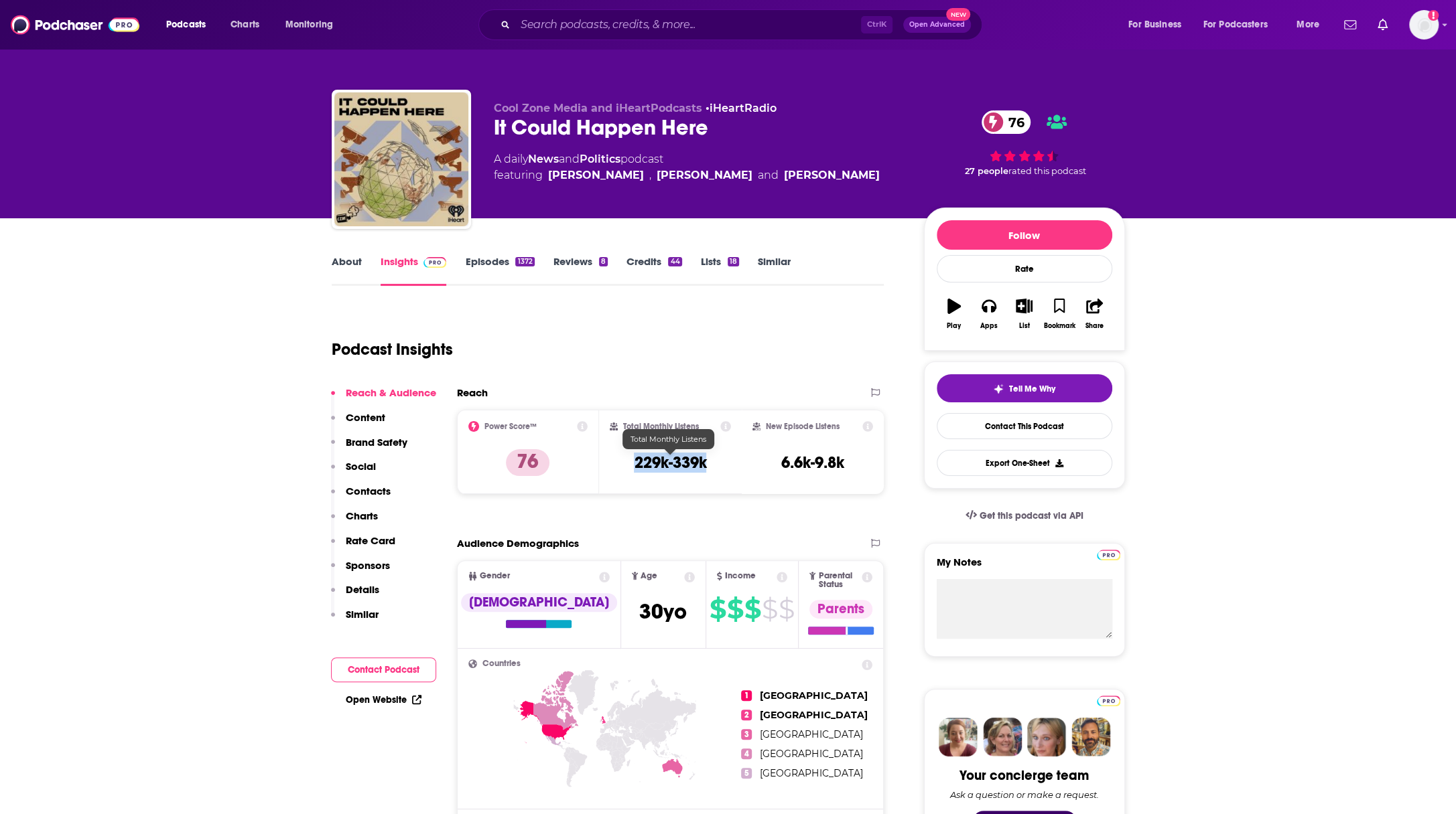
drag, startPoint x: 675, startPoint y: 461, endPoint x: 634, endPoint y: 461, distance: 41.0
click at [634, 461] on h3 "229k-339k" at bounding box center [670, 462] width 72 height 20
